Goal: Transaction & Acquisition: Subscribe to service/newsletter

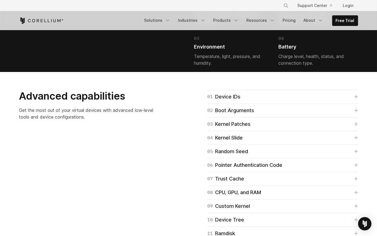
scroll to position [1309, 0]
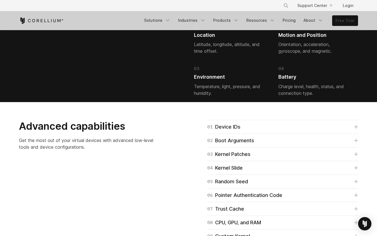
click at [345, 25] on link "Free Trial" at bounding box center [344, 21] width 25 height 10
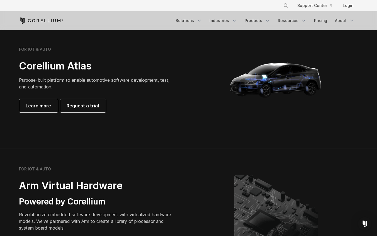
scroll to position [529, 0]
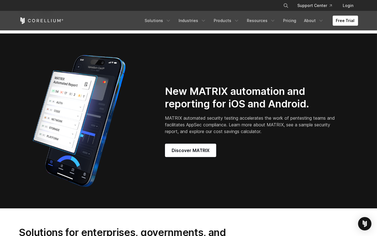
scroll to position [501, 0]
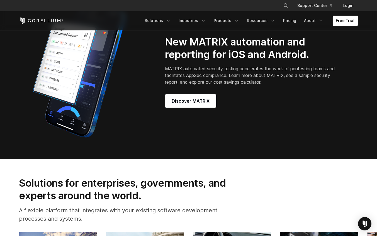
click at [350, 24] on link "Free Trial" at bounding box center [345, 21] width 25 height 10
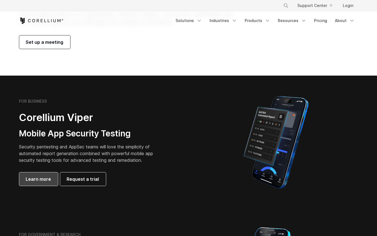
scroll to position [111, 0]
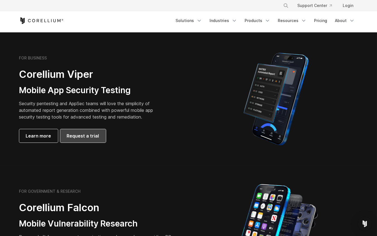
click at [78, 137] on span "Request a trial" at bounding box center [83, 135] width 32 height 7
